Goal: Transaction & Acquisition: Download file/media

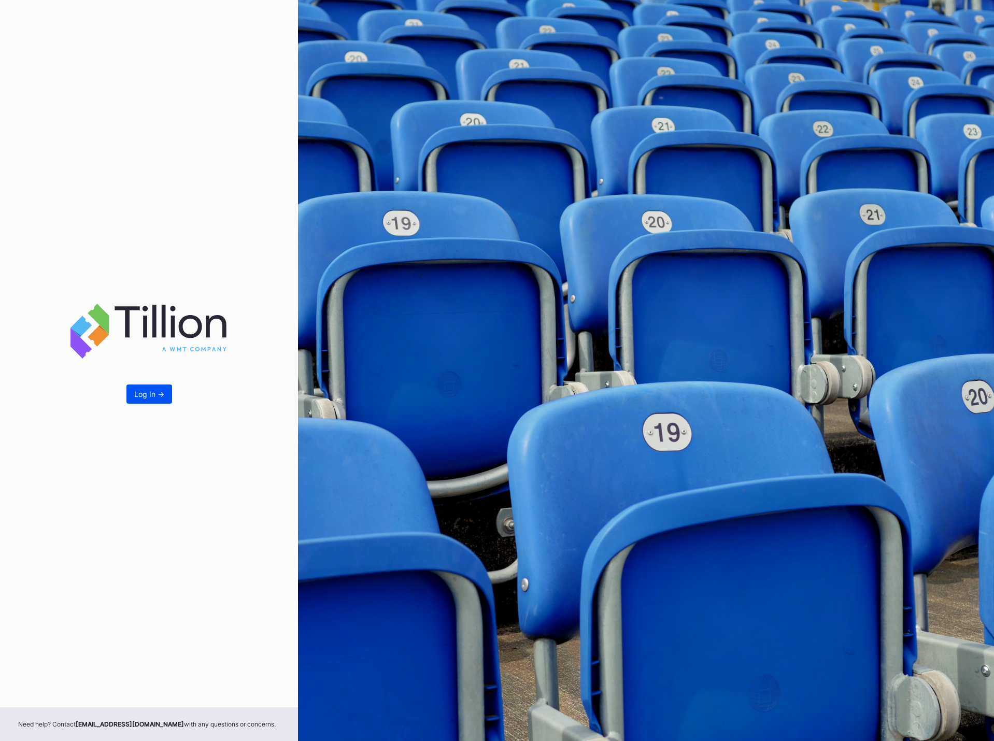
click at [147, 400] on button "Log In ->" at bounding box center [149, 394] width 46 height 19
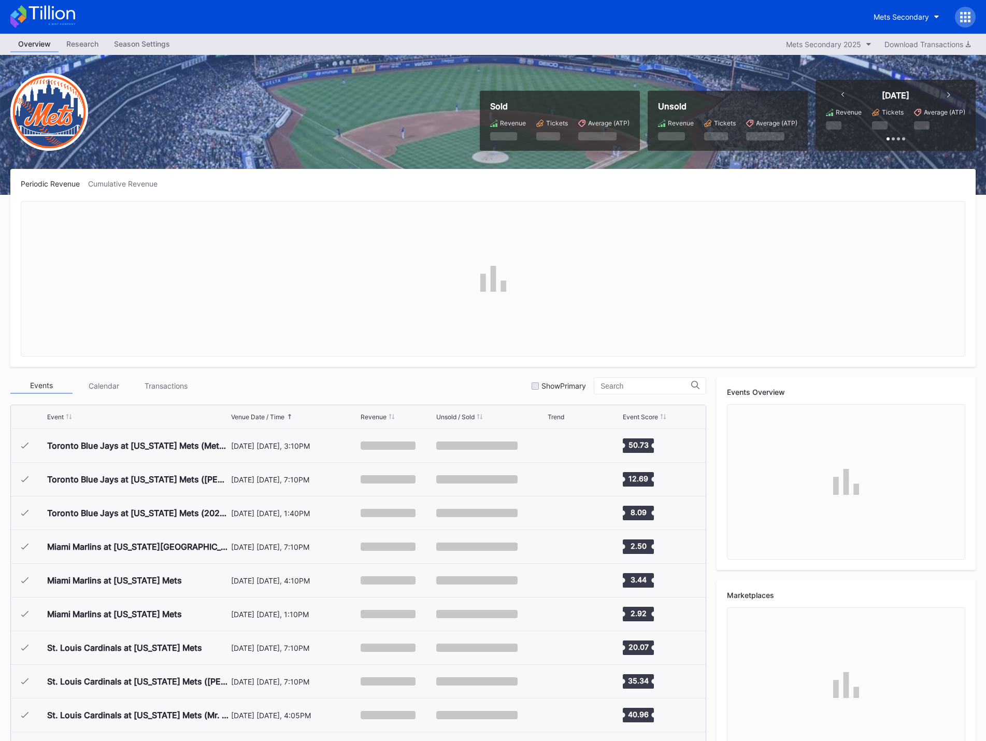
scroll to position [2625, 0]
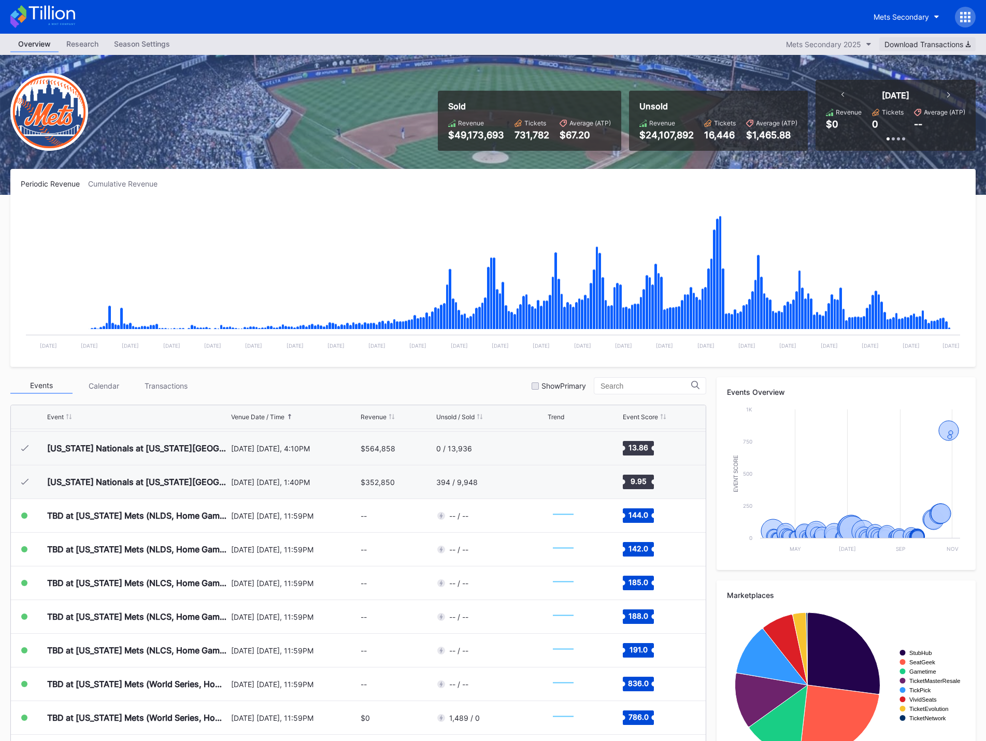
click at [900, 47] on div "Download Transactions" at bounding box center [928, 44] width 86 height 9
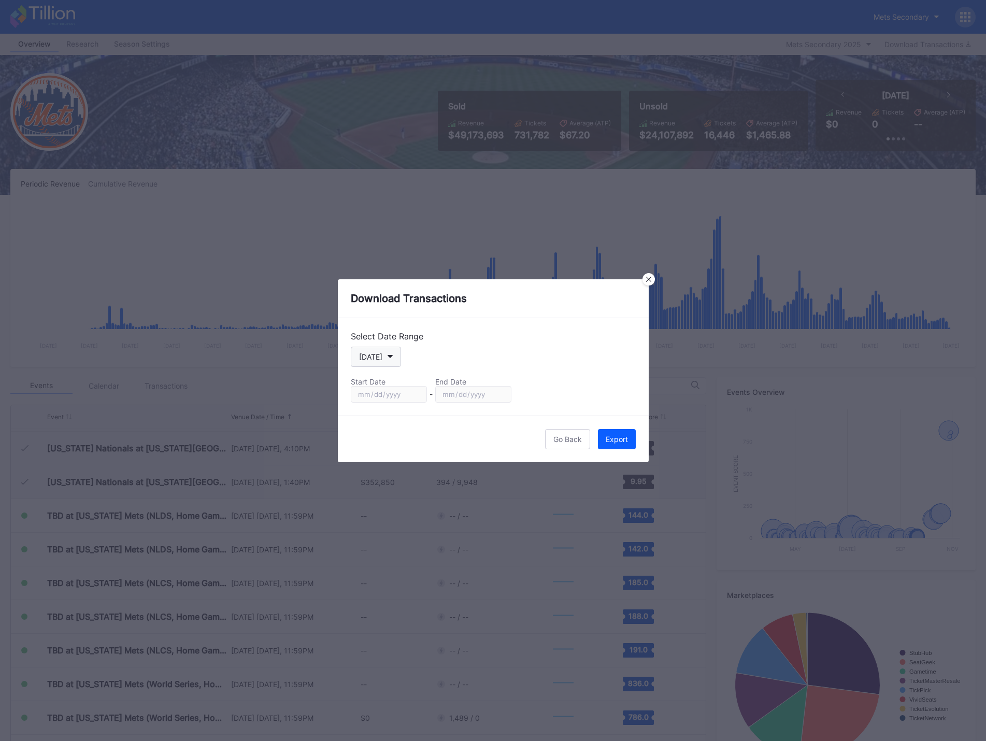
click at [377, 356] on div "[DATE]" at bounding box center [370, 356] width 23 height 9
click at [648, 280] on icon at bounding box center [648, 279] width 5 height 5
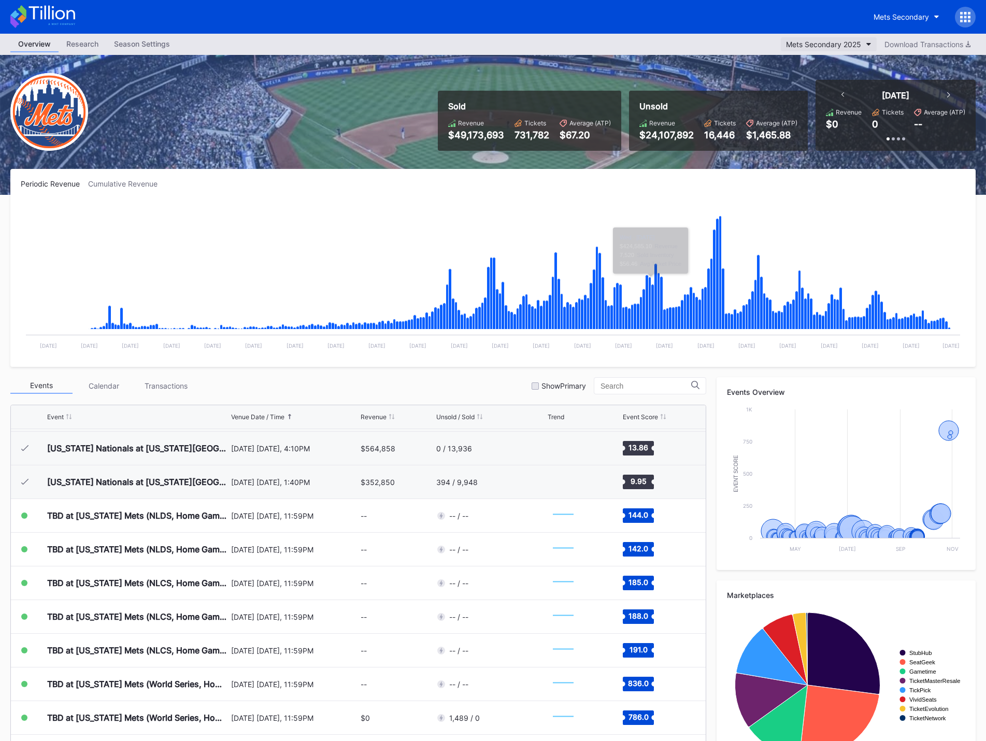
click at [844, 44] on div "Mets Secondary 2025" at bounding box center [823, 44] width 75 height 9
click at [938, 46] on div "Download Transactions" at bounding box center [928, 44] width 86 height 9
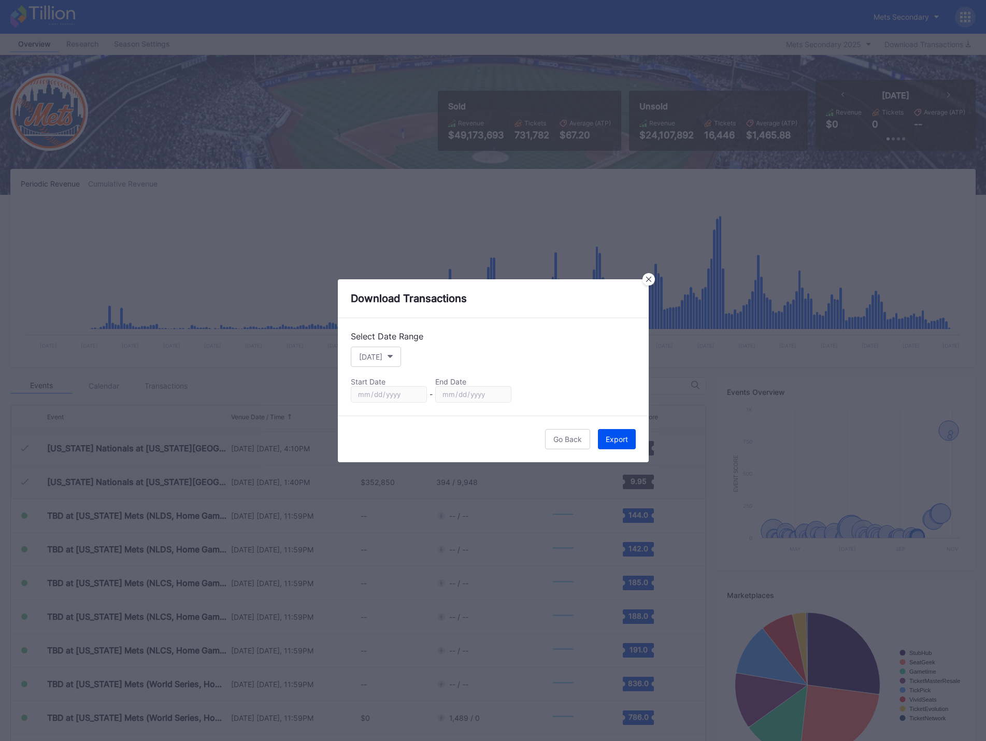
click at [609, 445] on button "Export" at bounding box center [617, 439] width 38 height 20
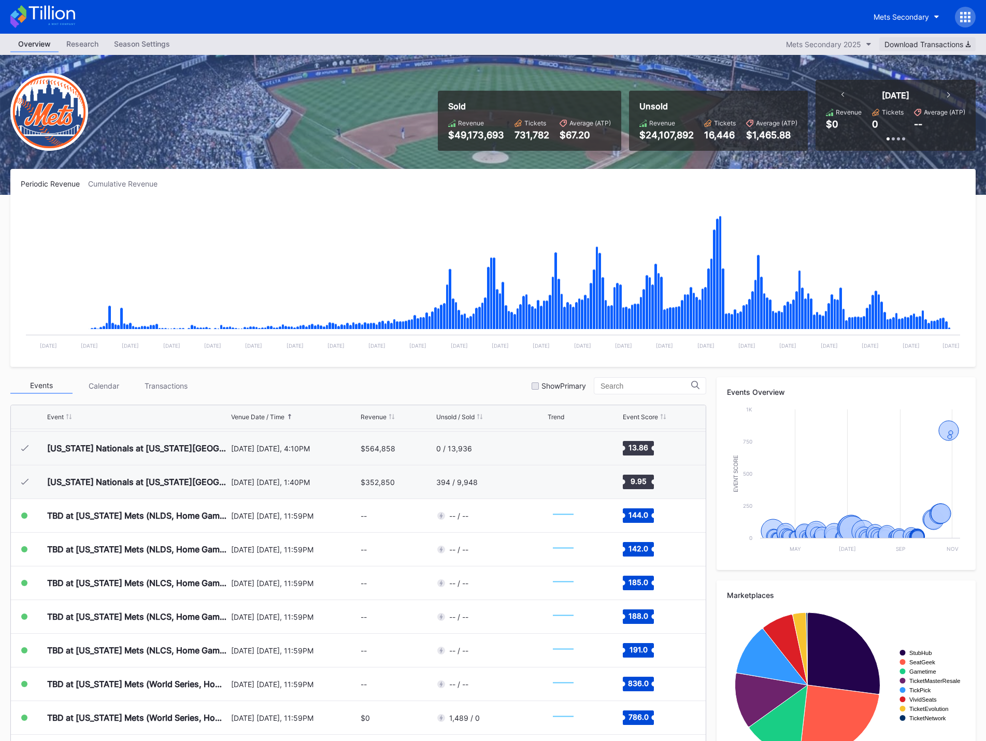
click at [897, 45] on div "Download Transactions" at bounding box center [928, 44] width 86 height 9
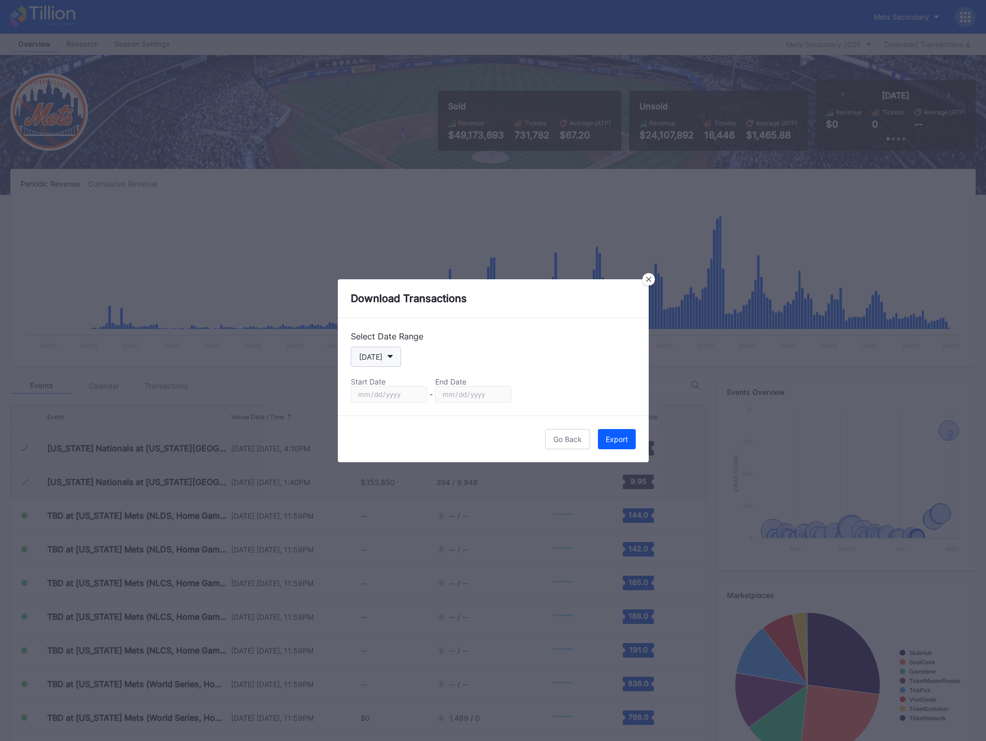
click at [376, 361] on div "[DATE]" at bounding box center [370, 356] width 23 height 9
click at [385, 467] on div "Season" at bounding box center [381, 462] width 60 height 19
type input "[DATE]"
click at [601, 445] on button "Export" at bounding box center [617, 439] width 38 height 20
